Goal: Communication & Community: Answer question/provide support

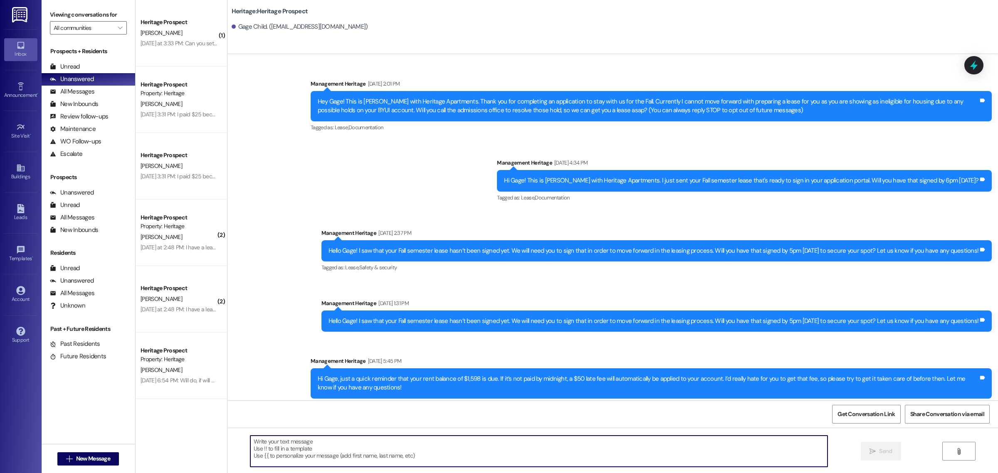
scroll to position [75, 0]
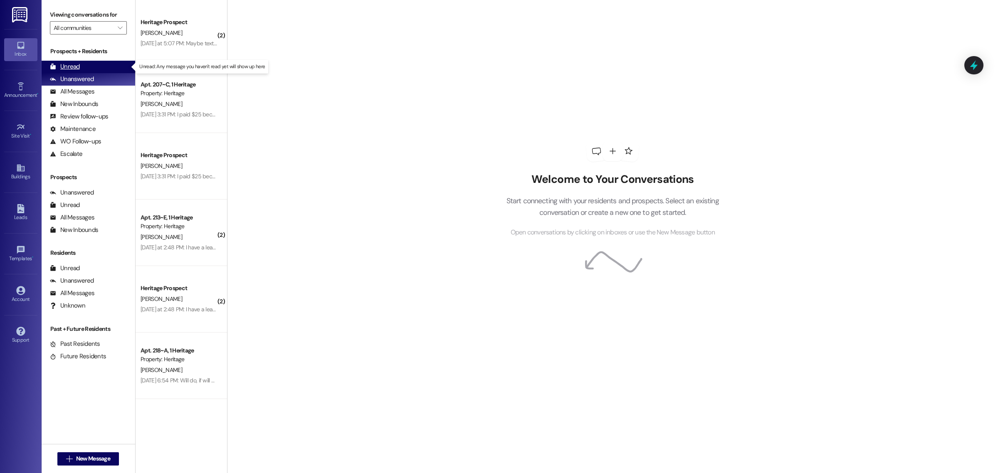
click at [104, 65] on div "Unread (0)" at bounding box center [89, 67] width 94 height 12
